Goal: Transaction & Acquisition: Purchase product/service

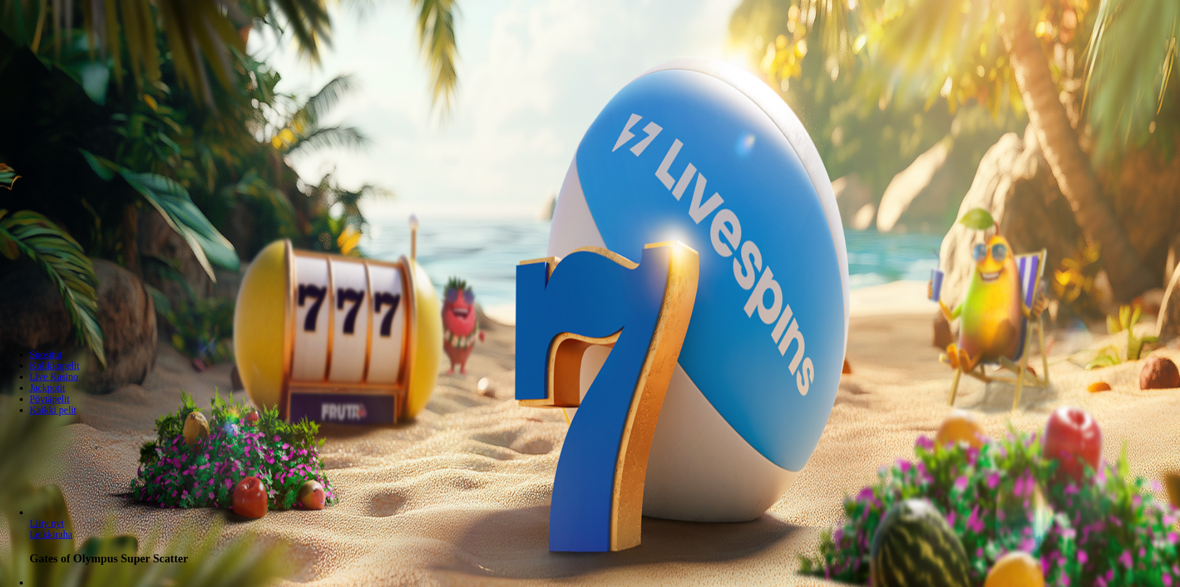
click at [97, 51] on button "Kirjaudu" at bounding box center [85, 44] width 40 height 13
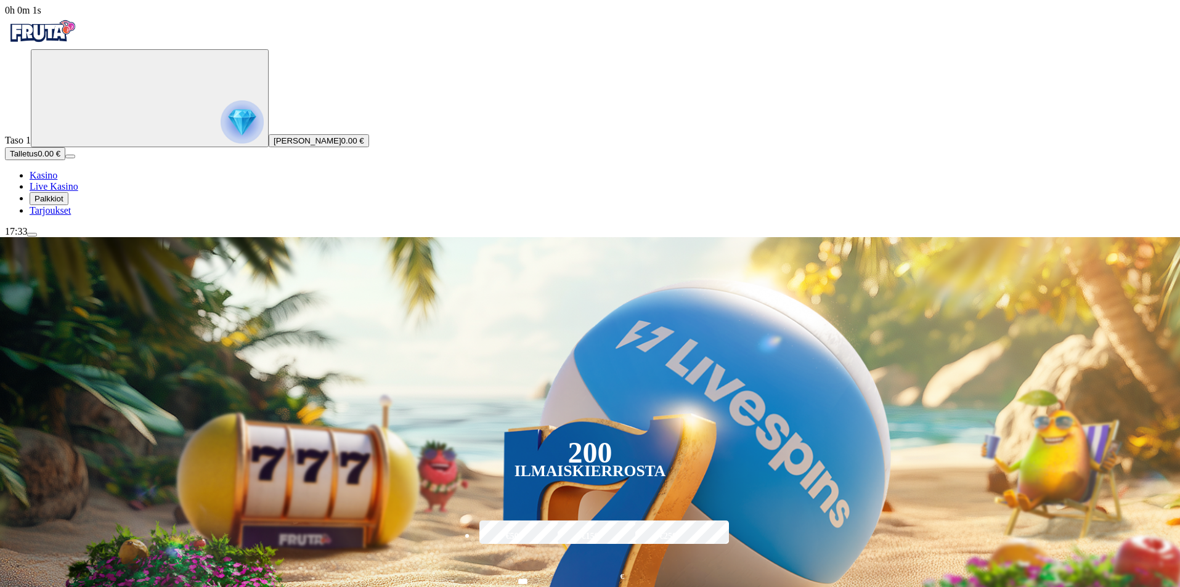
click at [71, 216] on span "Tarjoukset" at bounding box center [50, 210] width 41 height 10
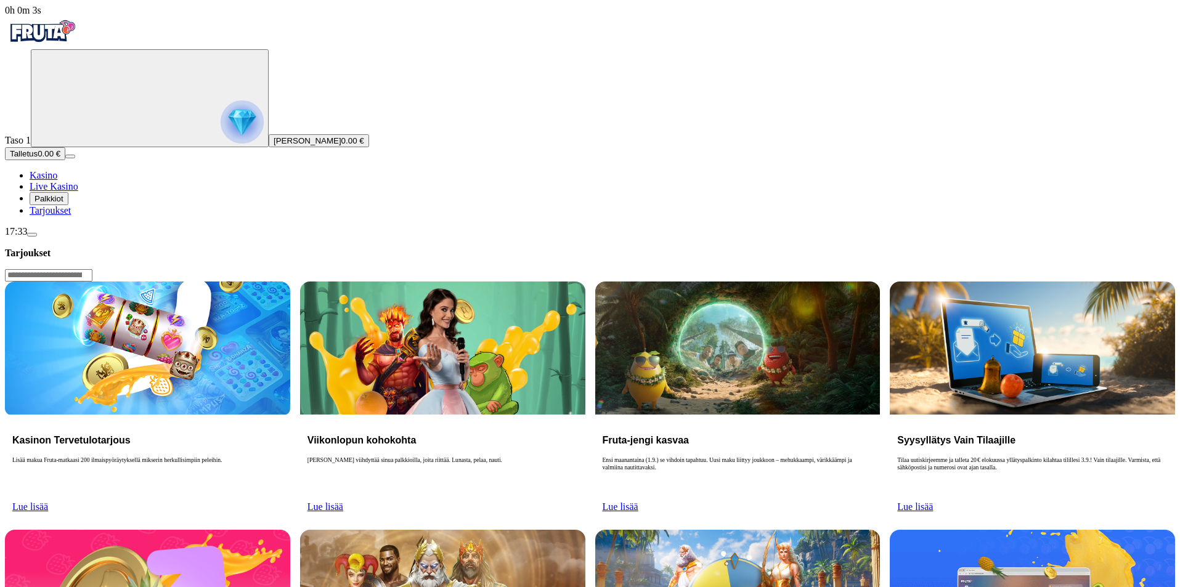
click at [63, 203] on span "Palkkiot" at bounding box center [48, 198] width 29 height 9
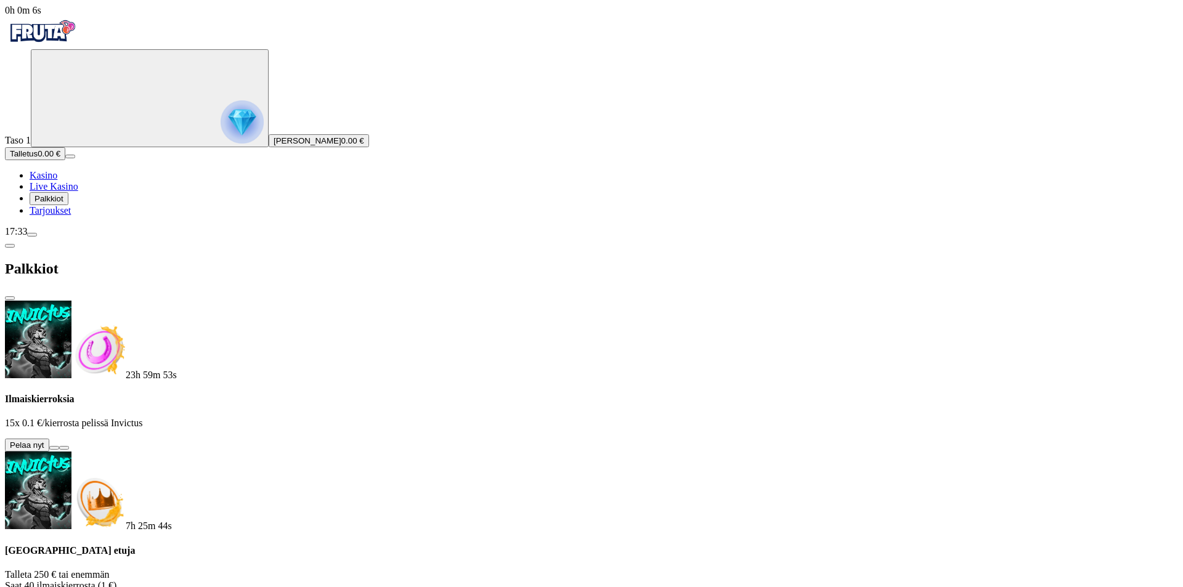
click at [59, 446] on button at bounding box center [54, 448] width 10 height 4
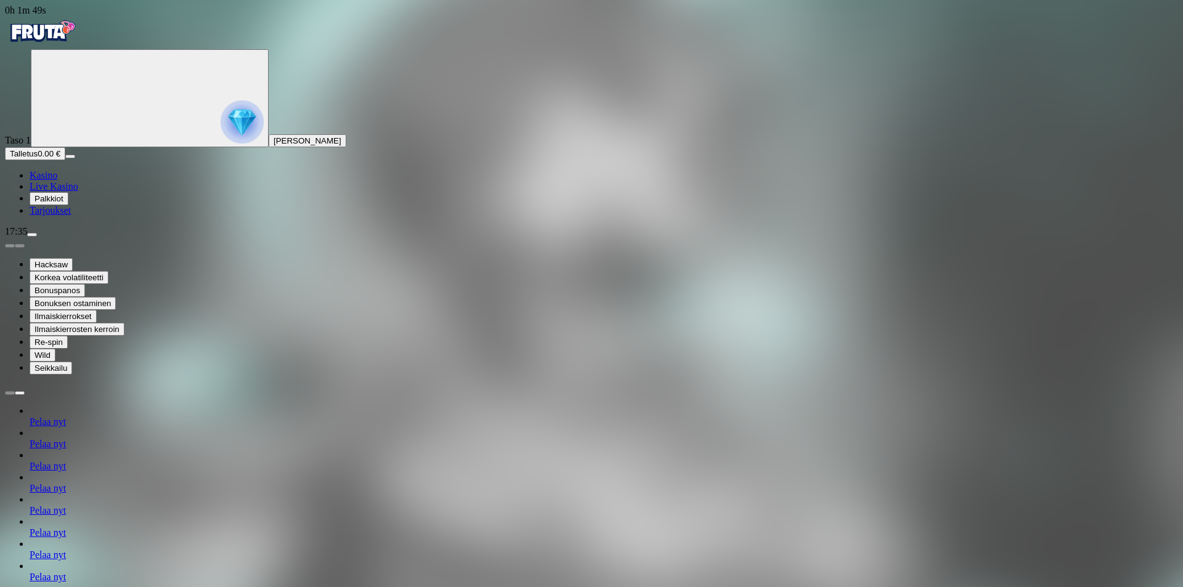
click at [73, 44] on img "Primary" at bounding box center [42, 31] width 74 height 31
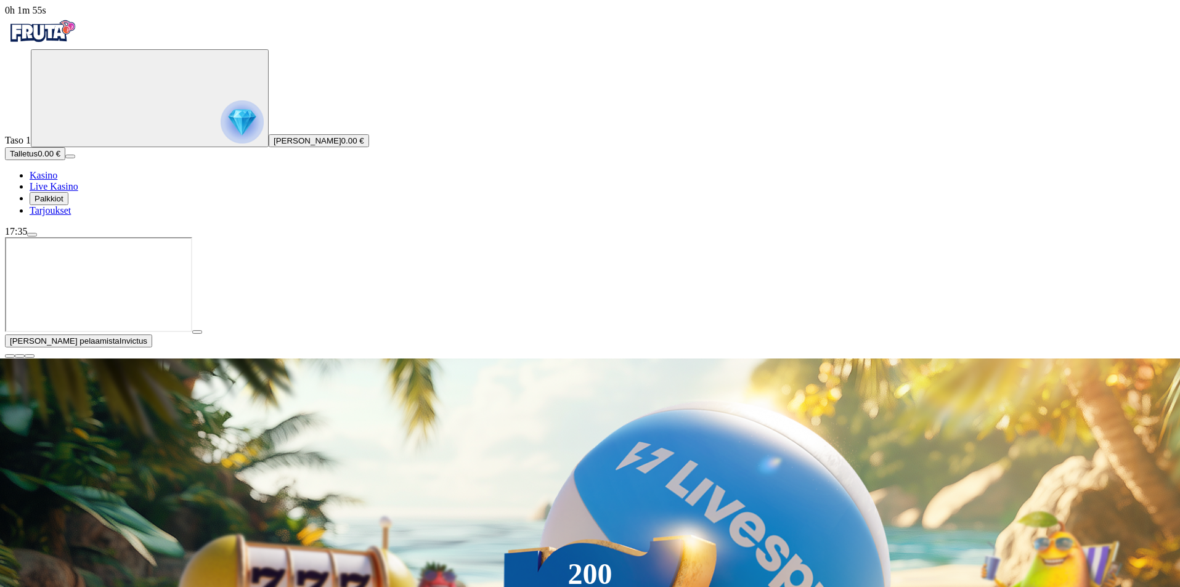
type input "******"
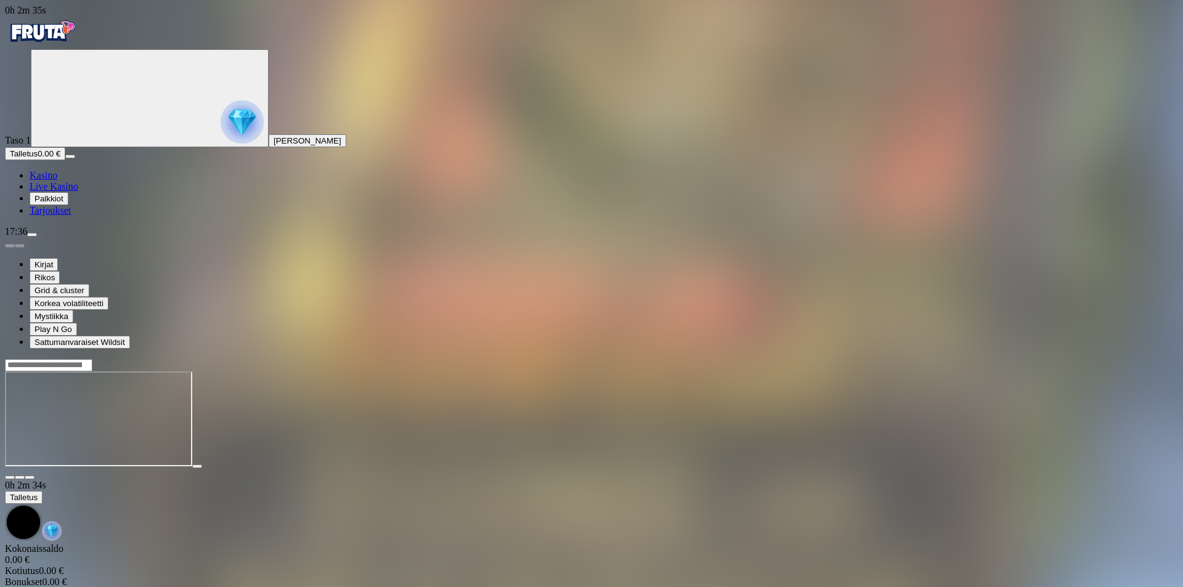
click at [79, 45] on img "Primary" at bounding box center [42, 31] width 74 height 31
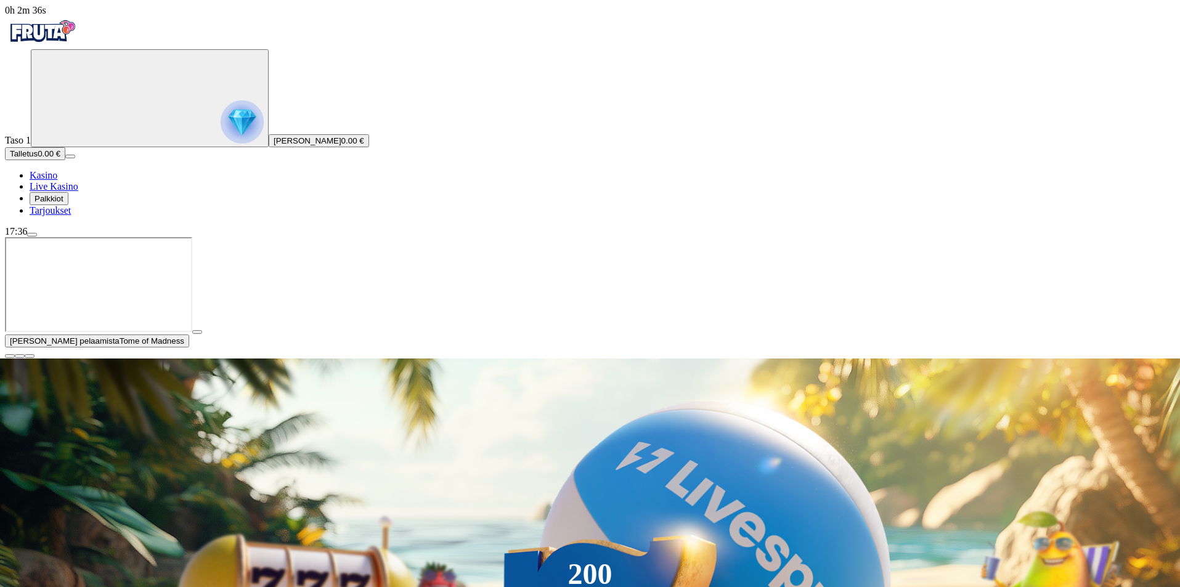
click at [68, 205] on button "Palkkiot" at bounding box center [49, 198] width 39 height 13
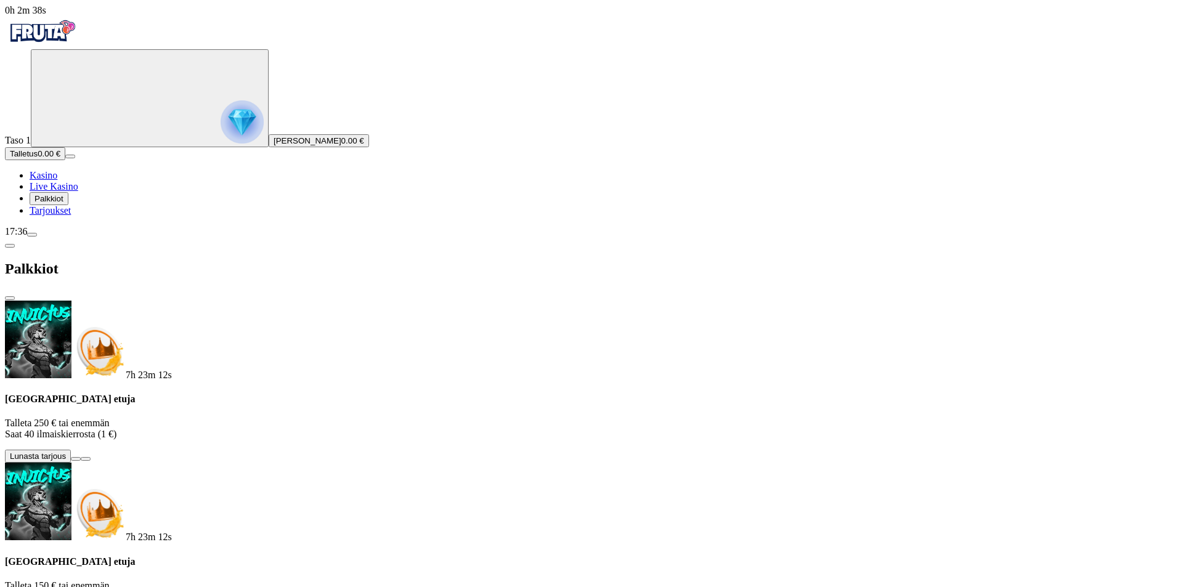
scroll to position [51, 0]
click at [72, 43] on img "Primary" at bounding box center [42, 31] width 74 height 31
